Goal: Navigation & Orientation: Find specific page/section

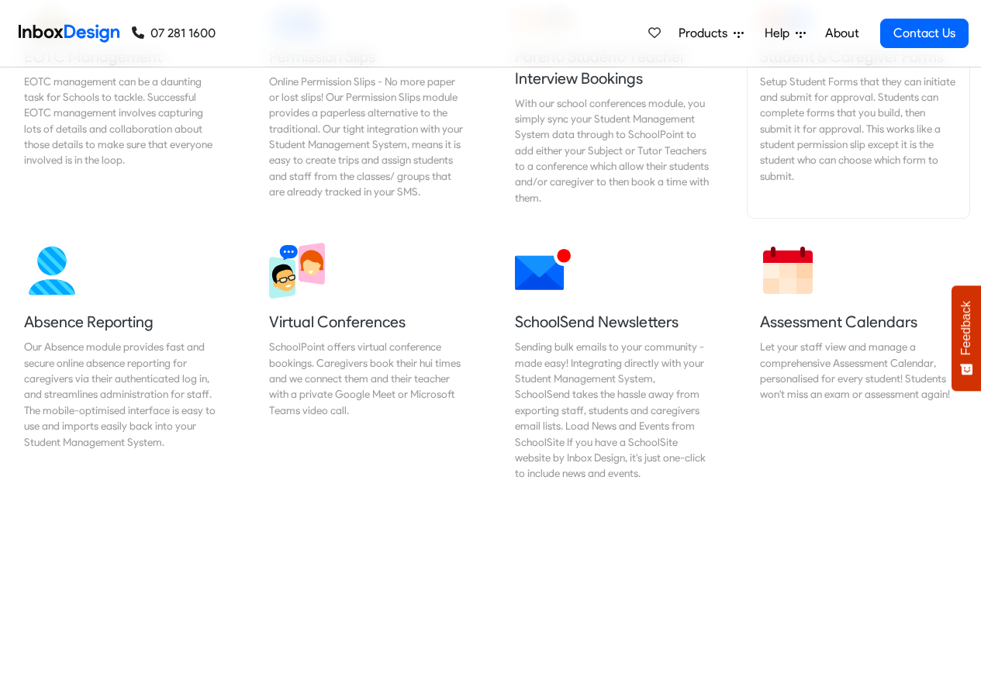
scroll to position [1117, 0]
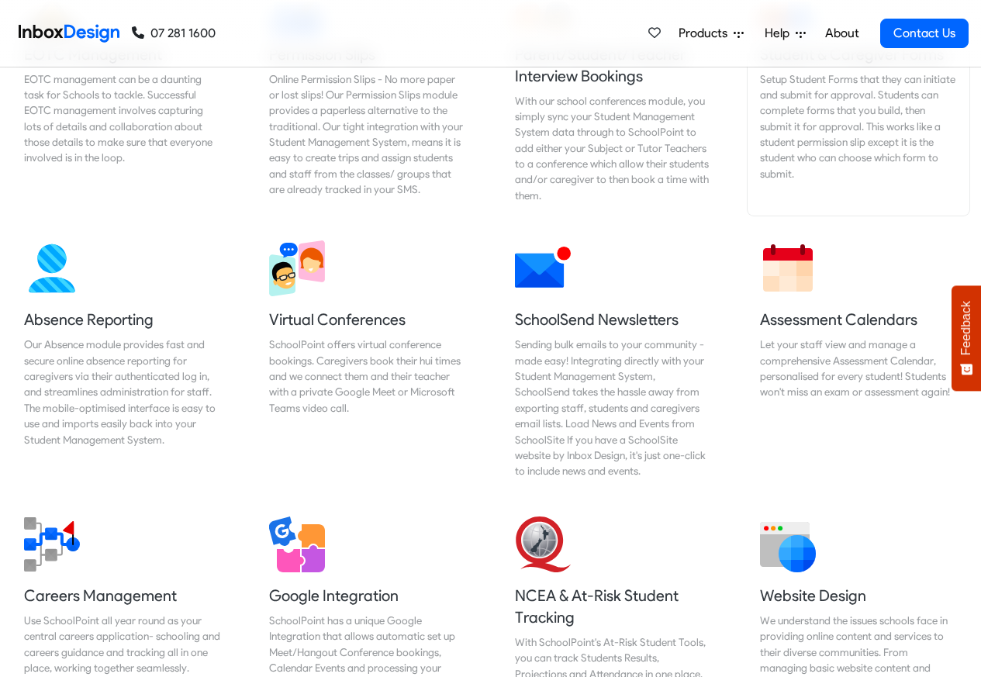
checkbox input "true"
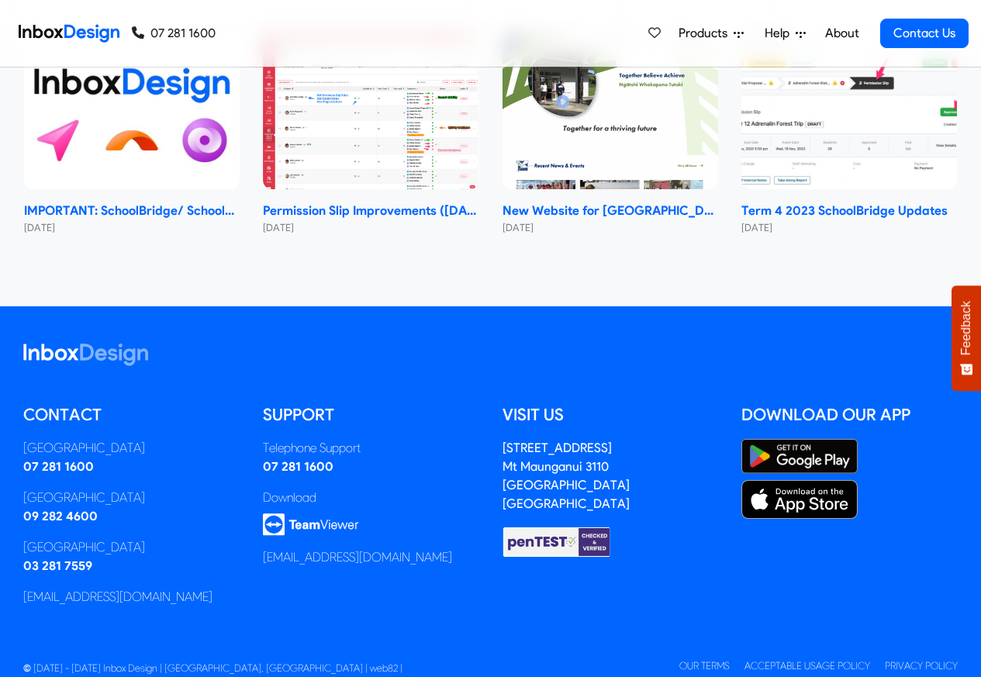
checkbox input "true"
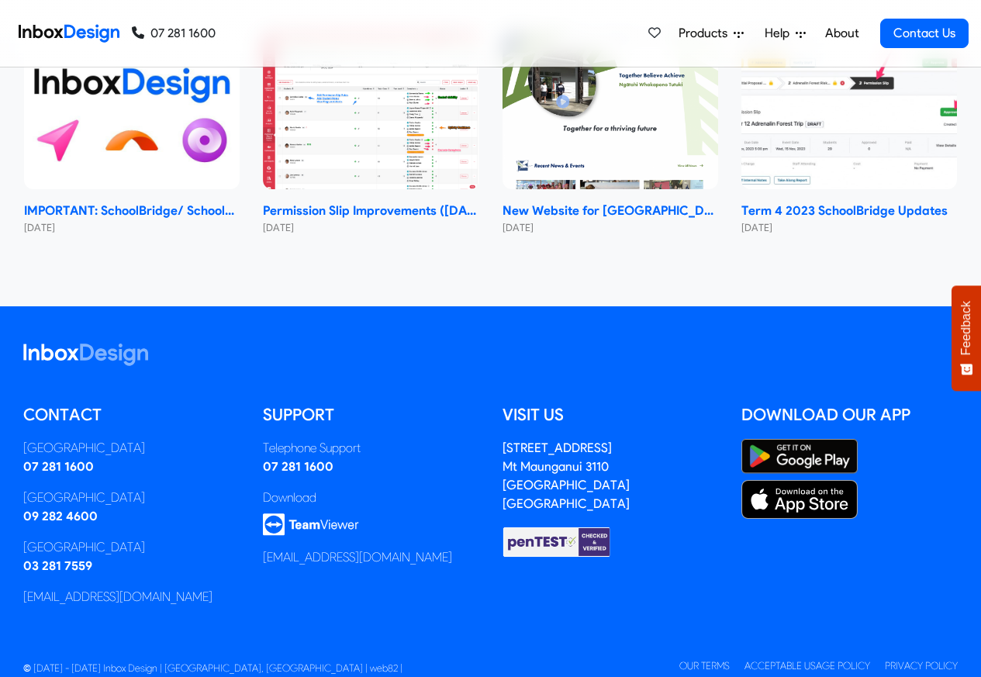
checkbox input "true"
checkbox input "false"
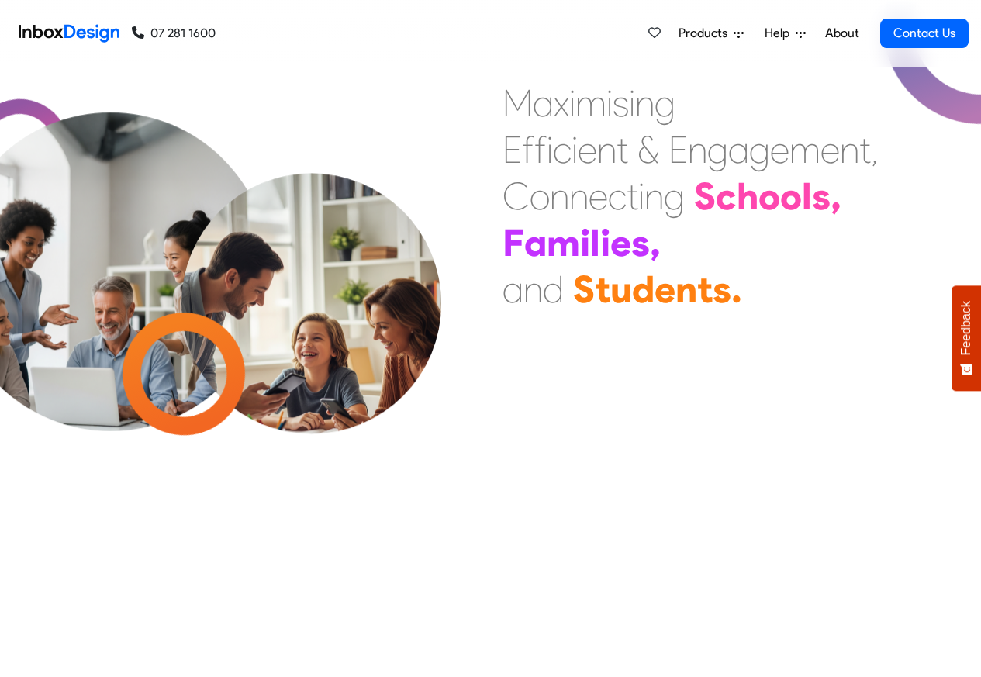
checkbox input "false"
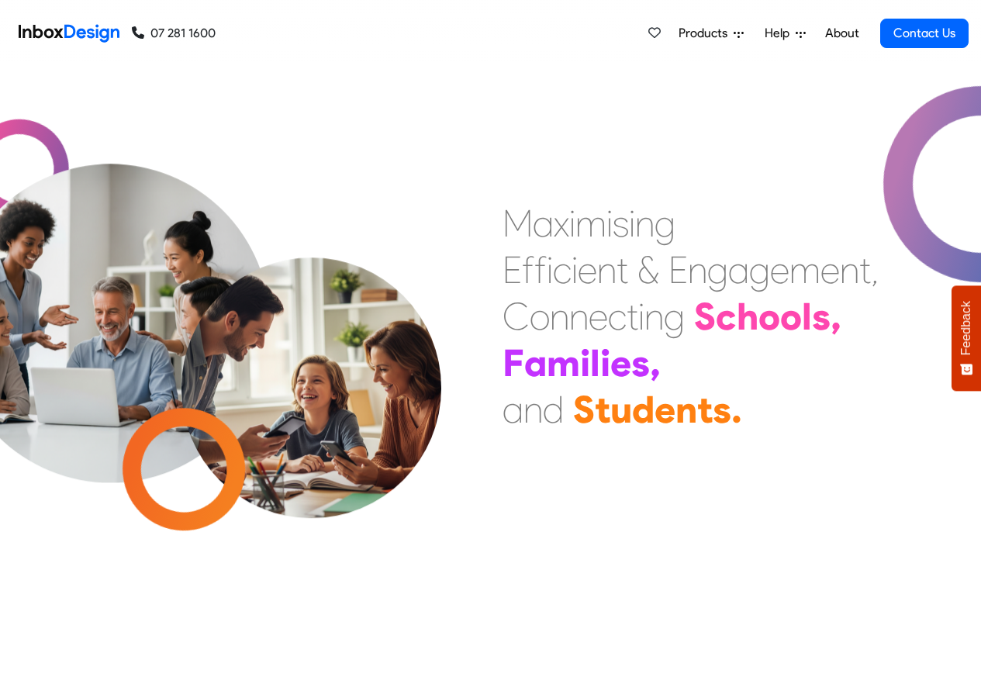
checkbox input "false"
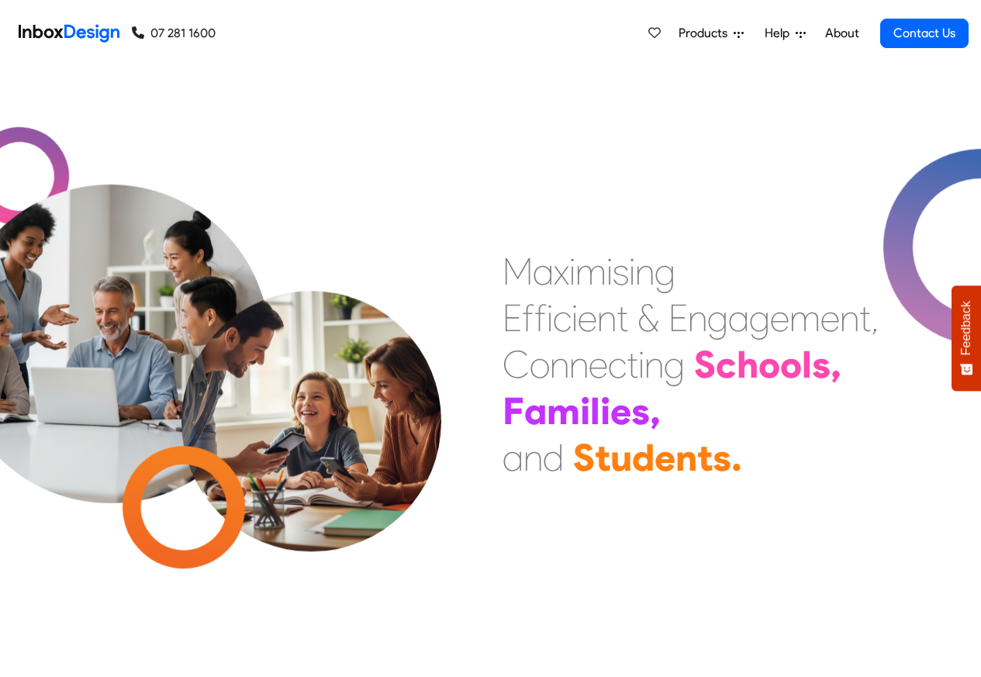
checkbox input "false"
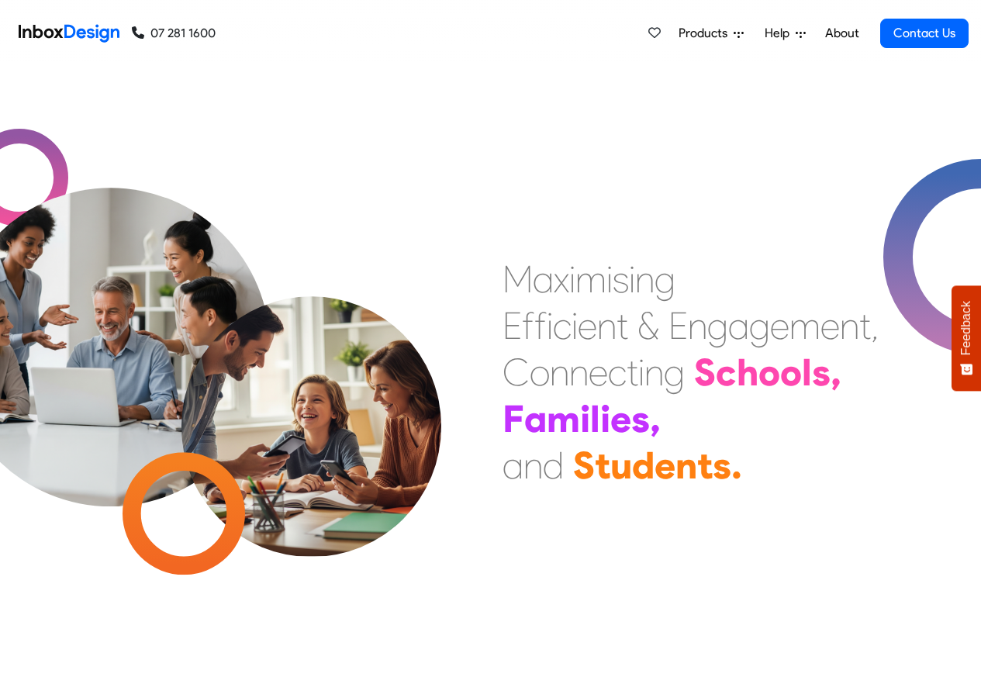
click at [840, 34] on link "About" at bounding box center [841, 33] width 43 height 31
